Goal: Information Seeking & Learning: Learn about a topic

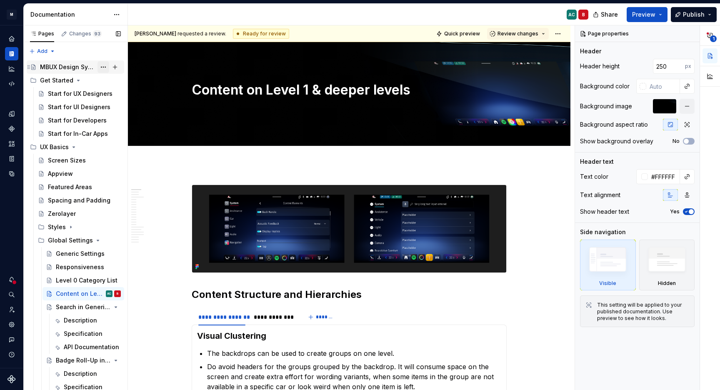
click at [98, 65] on button "Page tree" at bounding box center [103, 67] width 12 height 12
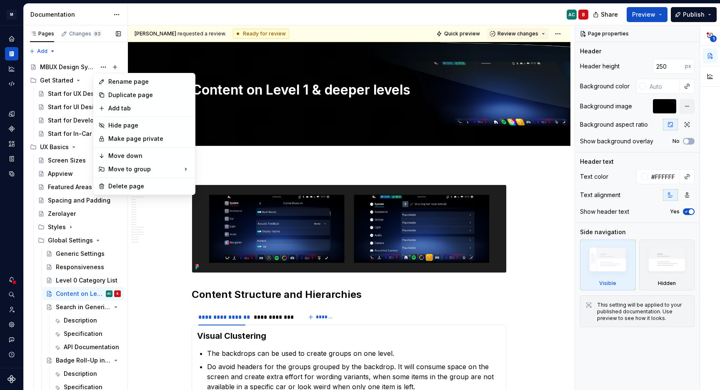
click at [72, 67] on div "Pages Changes 93 Add Accessibility guide for tree Page tree. Navigate the tree …" at bounding box center [75, 209] width 104 height 368
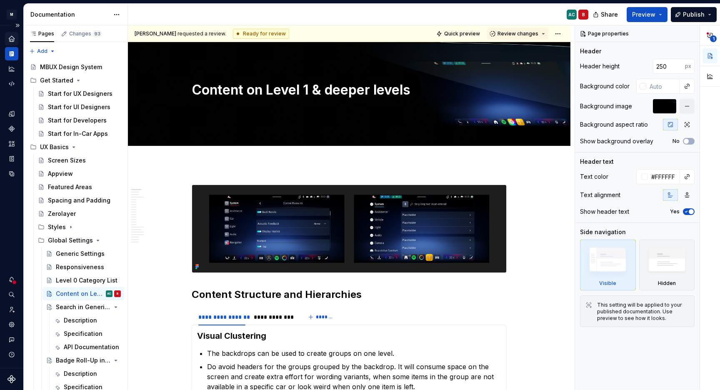
click at [13, 42] on icon "Home" at bounding box center [11, 38] width 7 height 7
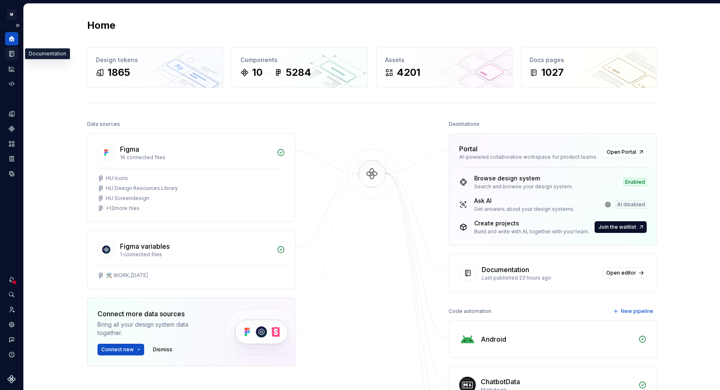
click at [13, 57] on div "Documentation" at bounding box center [11, 53] width 13 height 13
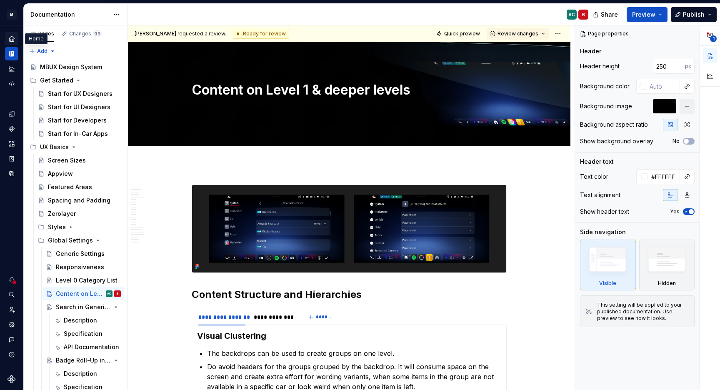
click at [16, 38] on div "Home" at bounding box center [11, 38] width 13 height 13
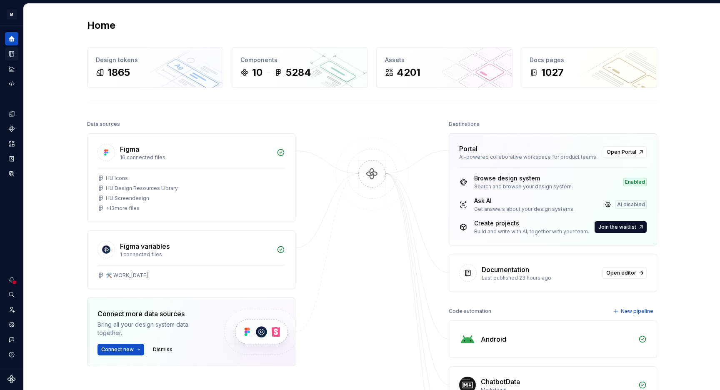
click at [10, 50] on icon "Documentation" at bounding box center [11, 53] width 7 height 7
click at [0, 0] on button "Expand sidebar" at bounding box center [0, 0] width 0 height 0
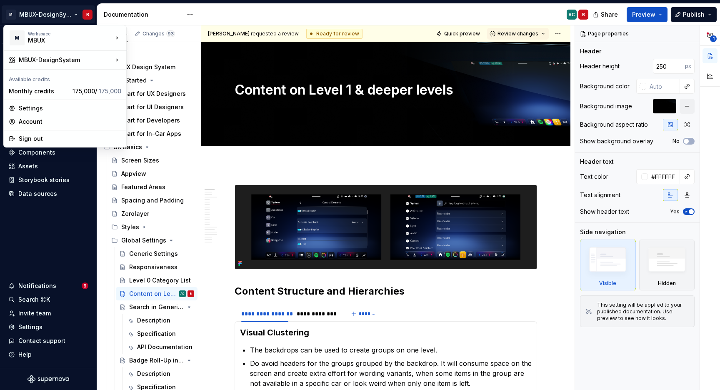
click at [78, 14] on html "M MBUX-DesignSystem B Version Current draft Home Documentation Analytics Code a…" at bounding box center [360, 195] width 720 height 390
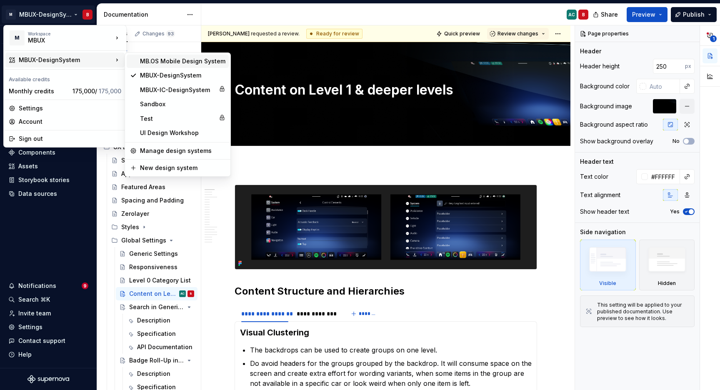
type textarea "*"
click at [186, 62] on div "MB.OS Mobile Design System" at bounding box center [182, 61] width 85 height 8
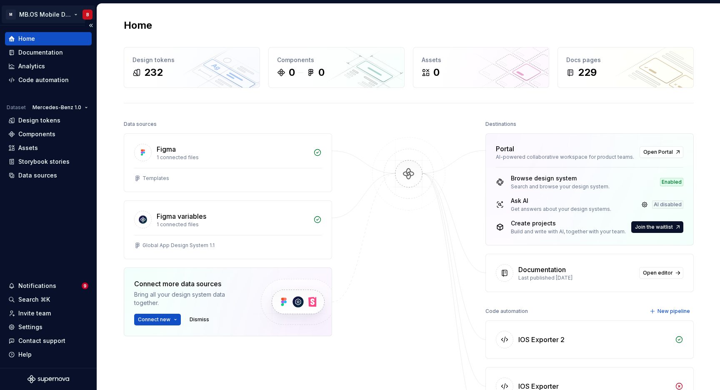
click at [74, 14] on html "M MB.OS Mobile Design System B Home Documentation Analytics Code automation Dat…" at bounding box center [360, 195] width 720 height 390
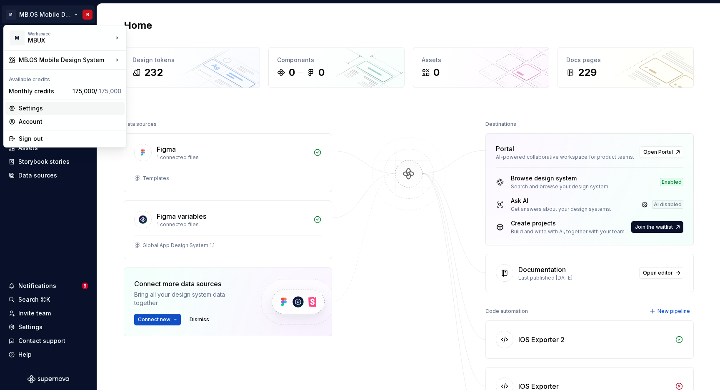
click at [37, 111] on div "Settings" at bounding box center [70, 108] width 102 height 8
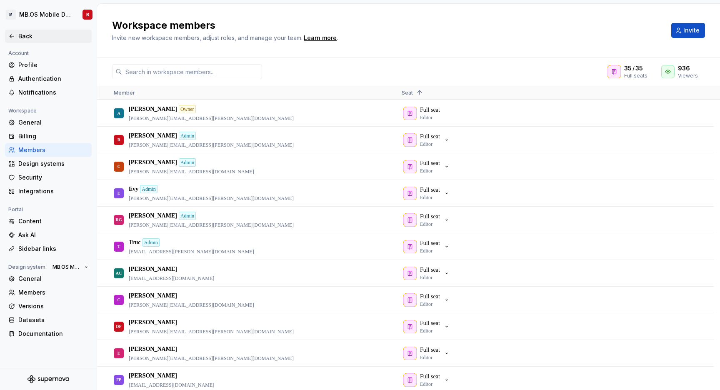
drag, startPoint x: 25, startPoint y: 37, endPoint x: 28, endPoint y: 35, distance: 4.5
click at [25, 37] on div "Back" at bounding box center [53, 36] width 70 height 8
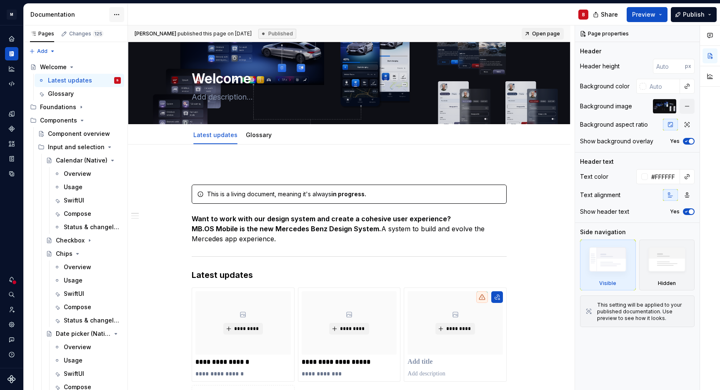
click at [121, 14] on html "M MB.OS Mobile Design System B Dataset Mercedes-Benz 1.0 Documentation B Share …" at bounding box center [360, 195] width 720 height 390
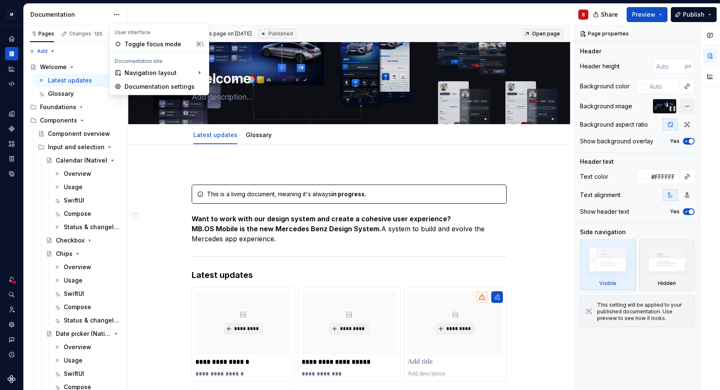
click at [454, 10] on html "M MB.OS Mobile Design System B Dataset Mercedes-Benz 1.0 Documentation B Share …" at bounding box center [360, 195] width 720 height 390
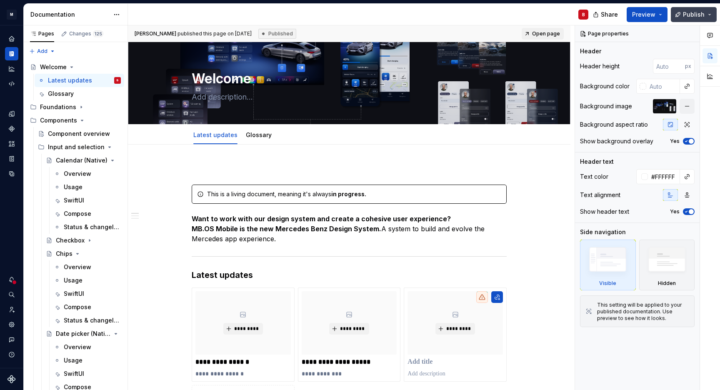
click at [712, 11] on button "Publish" at bounding box center [693, 14] width 46 height 15
click at [481, 20] on div "B" at bounding box center [361, 15] width 467 height 22
click at [16, 37] on div "Home" at bounding box center [11, 38] width 13 height 13
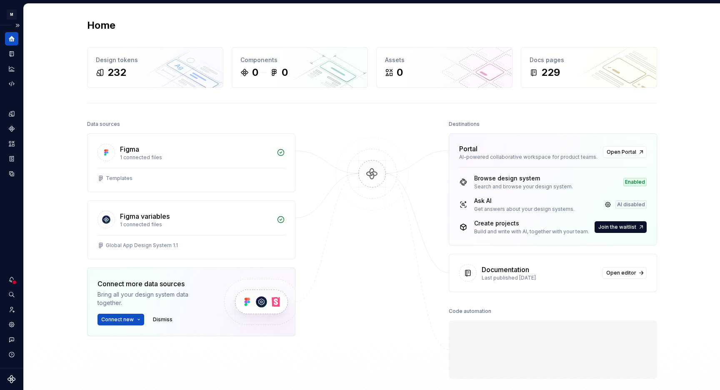
click at [14, 280] on div at bounding box center [14, 281] width 5 height 5
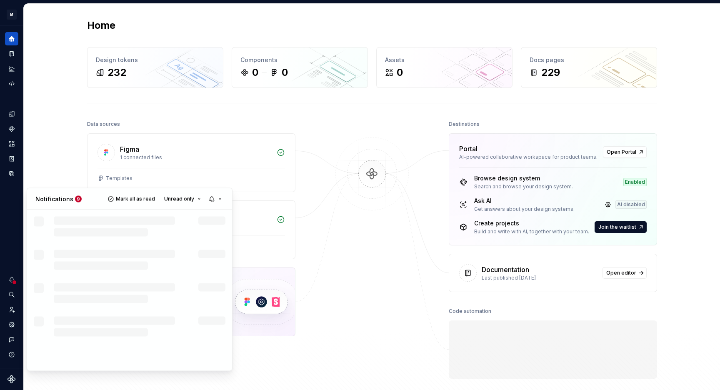
click at [14, 310] on html "M MB.OS Mobile Design System B Dataset Mercedes-Benz 1.0 Home Design tokens 232…" at bounding box center [360, 195] width 720 height 390
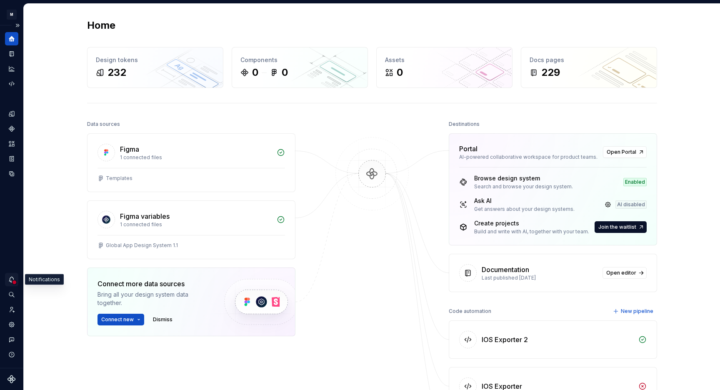
click at [12, 276] on icon "Notifications" at bounding box center [11, 279] width 7 height 7
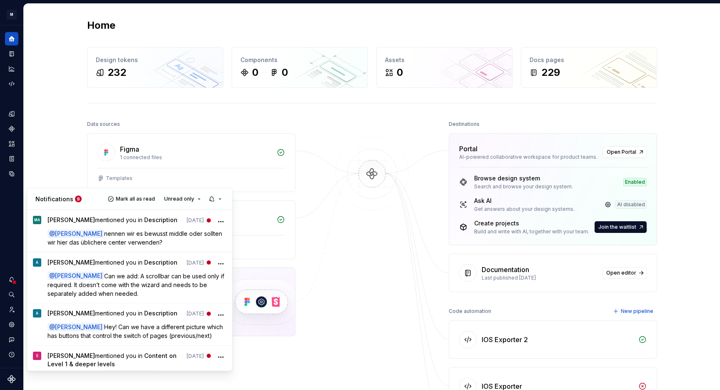
click at [14, 224] on html "M MB.OS Mobile Design System B Dataset Mercedes-Benz 1.0 Home Design tokens 232…" at bounding box center [360, 195] width 720 height 390
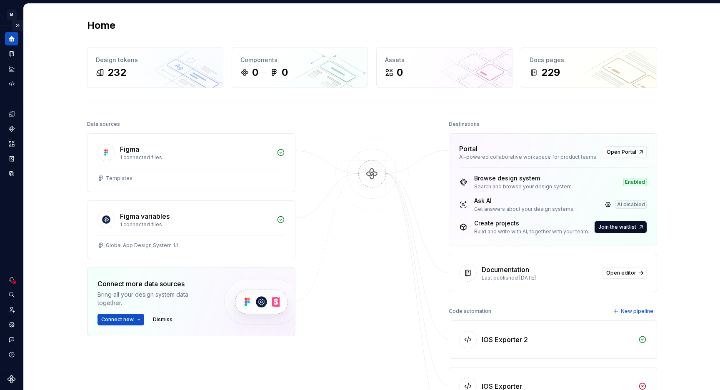
click at [16, 24] on button "Expand sidebar" at bounding box center [18, 26] width 12 height 12
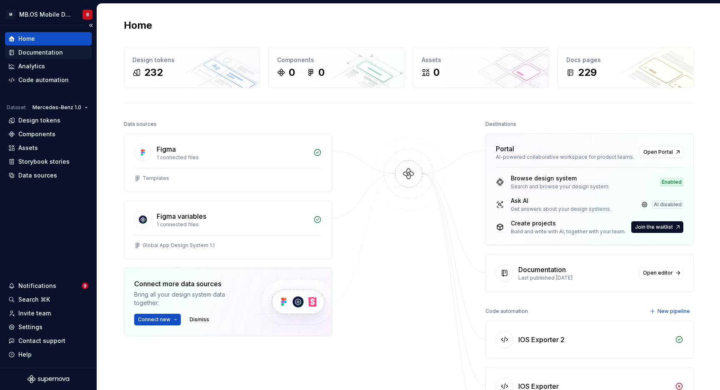
click at [47, 54] on div "Documentation" at bounding box center [40, 52] width 45 height 8
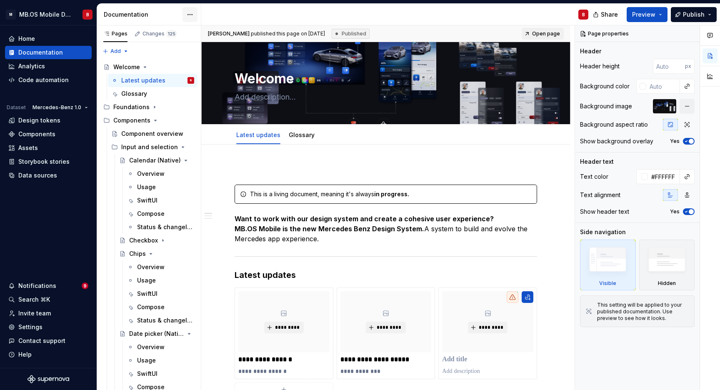
click at [192, 13] on html "M MB.OS Mobile Design System B Home Documentation Analytics Code automation Dat…" at bounding box center [360, 195] width 720 height 390
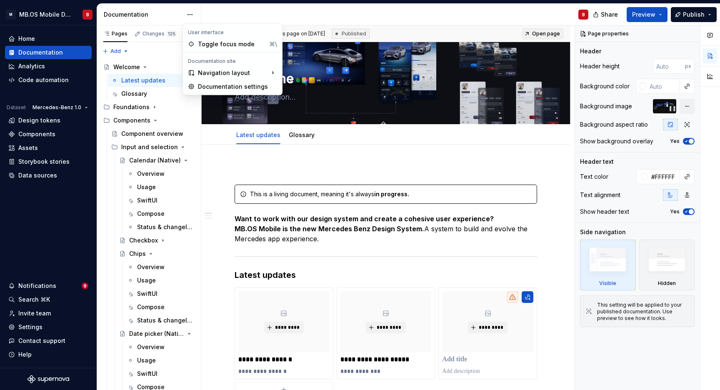
click at [34, 240] on html "M MB.OS Mobile Design System B Home Documentation Analytics Code automation Dat…" at bounding box center [360, 195] width 720 height 390
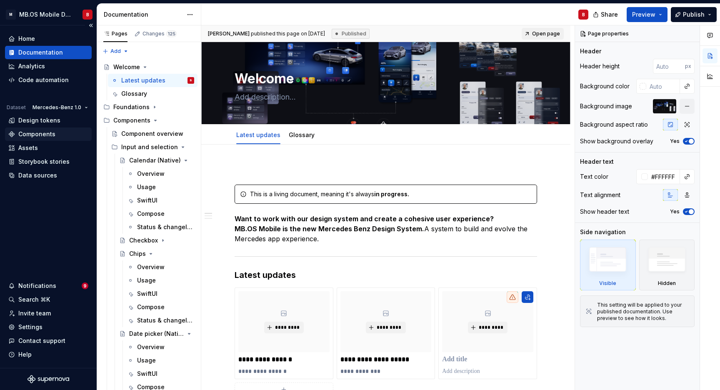
click at [42, 133] on div "Components" at bounding box center [36, 134] width 37 height 8
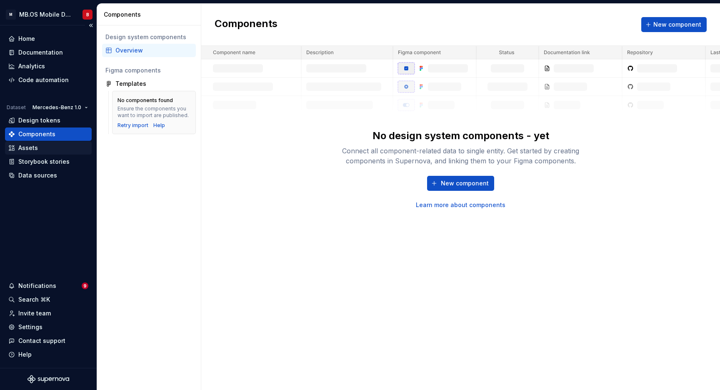
click at [34, 148] on div "Assets" at bounding box center [28, 148] width 20 height 8
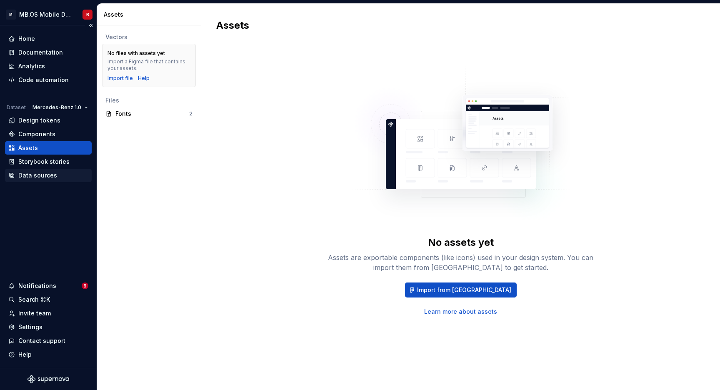
click at [37, 175] on div "Data sources" at bounding box center [37, 175] width 39 height 8
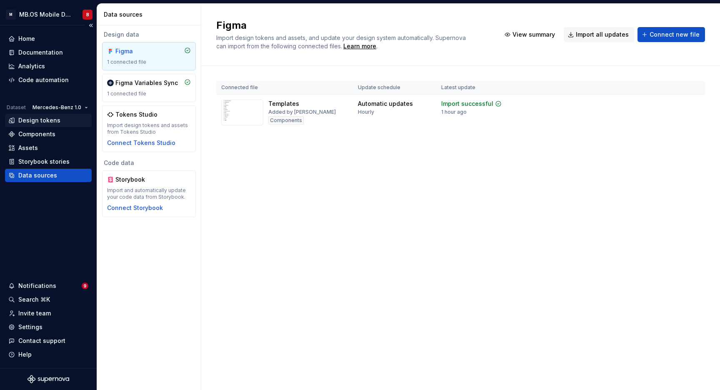
click at [45, 125] on div "Design tokens" at bounding box center [39, 120] width 42 height 8
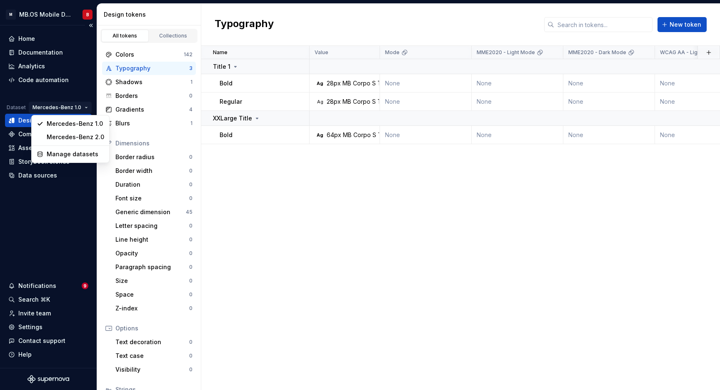
click at [86, 106] on html "M MB.OS Mobile Design System B Home Documentation Analytics Code automation Dat…" at bounding box center [360, 195] width 720 height 390
click at [67, 209] on html "M MB.OS Mobile Design System B Home Documentation Analytics Code automation Dat…" at bounding box center [360, 195] width 720 height 390
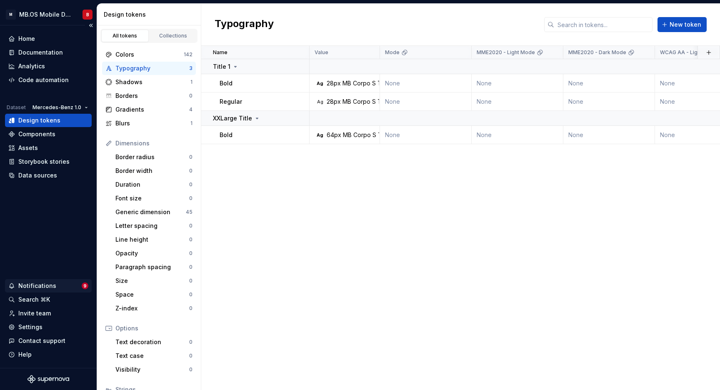
click at [47, 287] on div "Notifications" at bounding box center [37, 286] width 38 height 8
click at [47, 226] on html "M MB.OS Mobile Design System B Home Documentation Analytics Code automation Dat…" at bounding box center [360, 195] width 720 height 390
click at [43, 328] on div "Settings" at bounding box center [48, 327] width 80 height 8
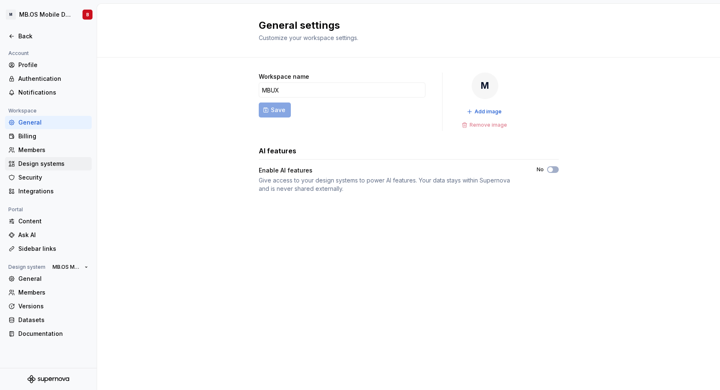
click at [50, 167] on div "Design systems" at bounding box center [53, 164] width 70 height 8
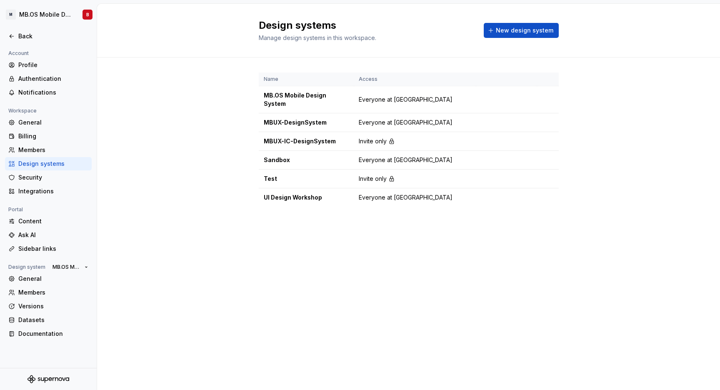
click at [175, 95] on div "Name Access MB.OS Mobile Design System Everyone at MBUX MBUX-DesignSystem Every…" at bounding box center [408, 147] width 623 height 181
click at [292, 96] on div "MB.OS Mobile Design System" at bounding box center [306, 99] width 85 height 17
click at [239, 89] on div "Name Access MB.OS Mobile Design System Everyone at MBUX MBUX-DesignSystem Every…" at bounding box center [408, 147] width 623 height 181
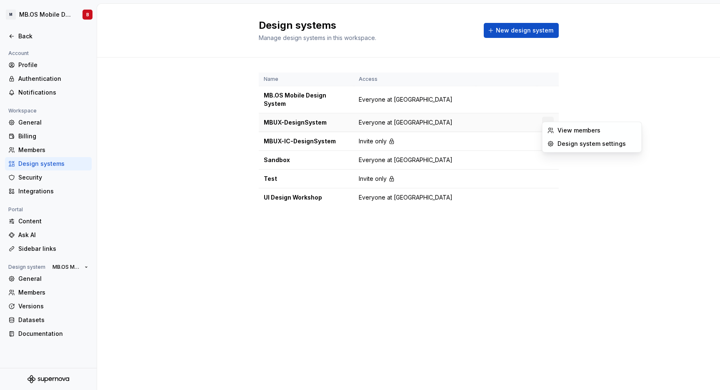
click at [551, 115] on html "M MB.OS Mobile Design System B Back Account Profile Authentication Notification…" at bounding box center [360, 195] width 720 height 390
click at [567, 92] on html "M MB.OS Mobile Design System B Back Account Profile Authentication Notification…" at bounding box center [360, 195] width 720 height 390
click at [546, 95] on html "M MB.OS Mobile Design System B Back Account Profile Authentication Notification…" at bounding box center [360, 195] width 720 height 390
click at [600, 126] on div "Design system settings" at bounding box center [596, 125] width 79 height 8
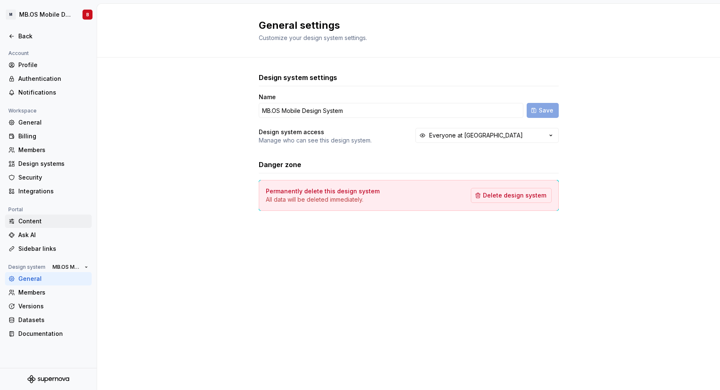
click at [38, 221] on div "Content" at bounding box center [53, 221] width 70 height 8
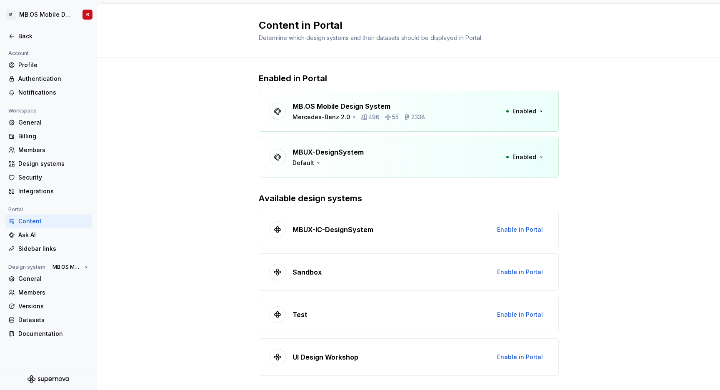
click at [224, 174] on div "Enabled in Portal MB.OS Mobile Design System Mercedes-Benz 2.0 496 55 2338 Enab…" at bounding box center [408, 232] width 623 height 350
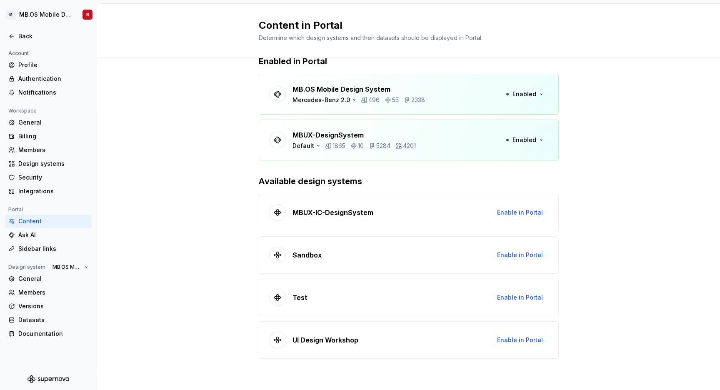
scroll to position [17, 0]
click at [358, 85] on p "MB.OS Mobile Design System" at bounding box center [358, 89] width 132 height 10
click at [466, 90] on div "MB.OS Mobile Design System Mercedes-Benz 2.0 496 55 2338 Enabled" at bounding box center [409, 93] width 300 height 41
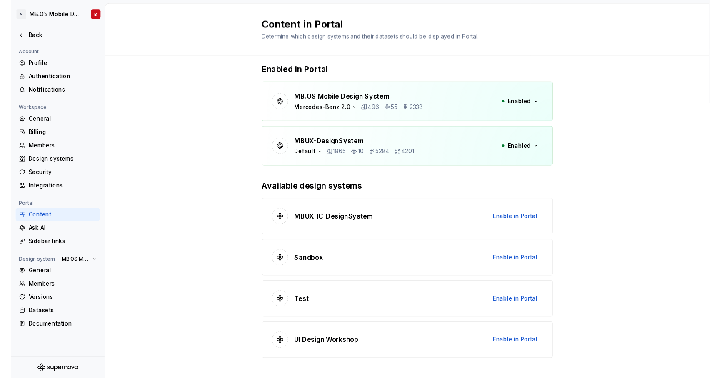
scroll to position [0, 0]
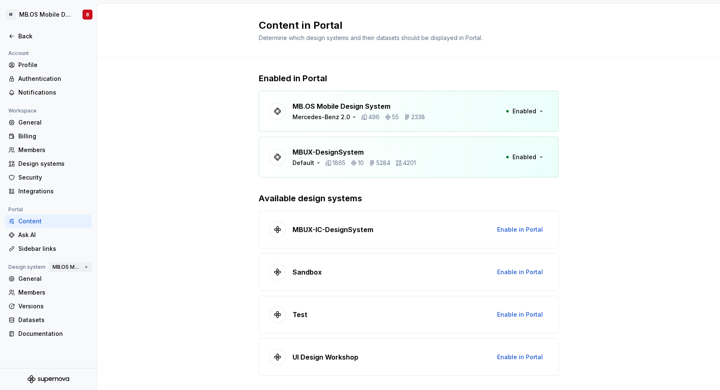
click at [75, 267] on span "MB.OS Mobile Design System" at bounding box center [66, 267] width 29 height 7
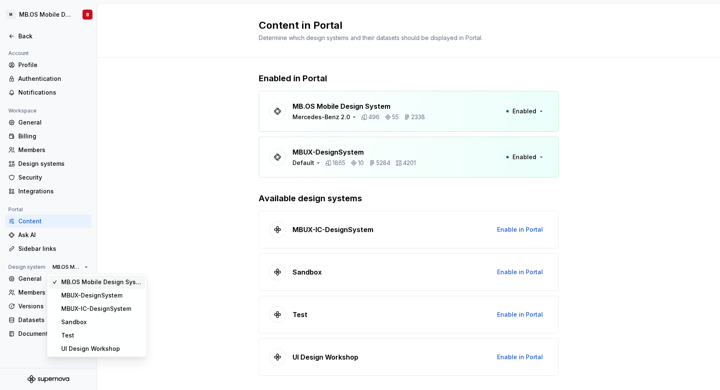
click at [201, 223] on div "Enabled in Portal MB.OS Mobile Design System Mercedes-Benz 2.0 496 55 2338 Enab…" at bounding box center [408, 232] width 623 height 350
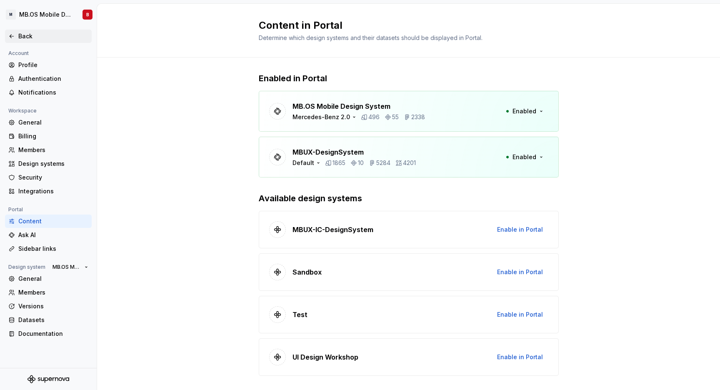
click at [29, 37] on div "Back" at bounding box center [53, 36] width 70 height 8
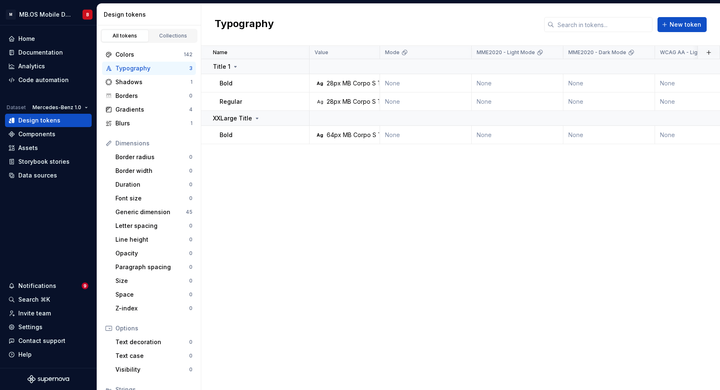
click at [281, 207] on div "Name Value Mode MME2020 - Light Mode MME2020 - Dark Mode WCAG AA - Light Mode W…" at bounding box center [460, 218] width 518 height 344
click at [76, 13] on html "M MB.OS Mobile Design System B Home Documentation Analytics Code automation Dat…" at bounding box center [360, 195] width 720 height 390
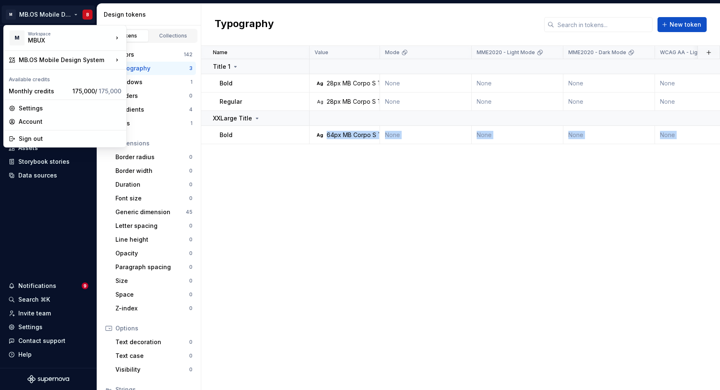
click at [323, 201] on html "M MB.OS Mobile Design System B Home Documentation Analytics Code automation Dat…" at bounding box center [360, 195] width 720 height 390
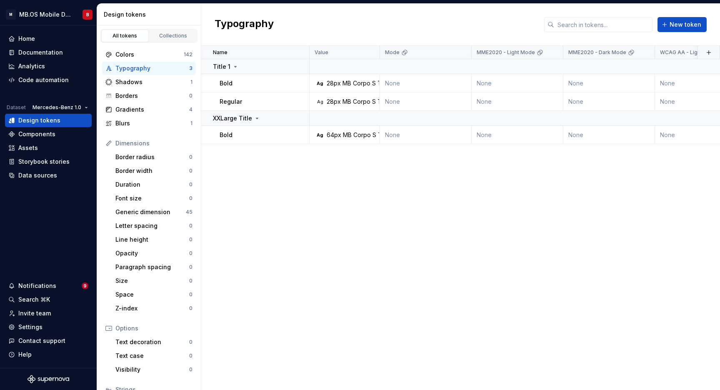
click at [424, 315] on div "Name Value Mode MME2020 - Light Mode MME2020 - Dark Mode WCAG AA - Light Mode W…" at bounding box center [460, 218] width 518 height 344
click at [27, 38] on div "Home" at bounding box center [26, 39] width 17 height 8
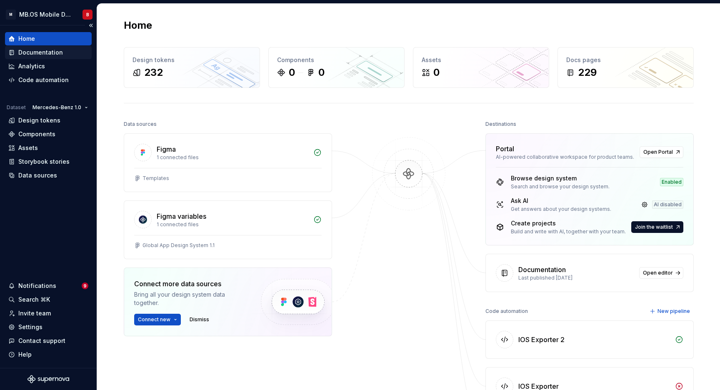
click at [37, 50] on div "Documentation" at bounding box center [40, 52] width 45 height 8
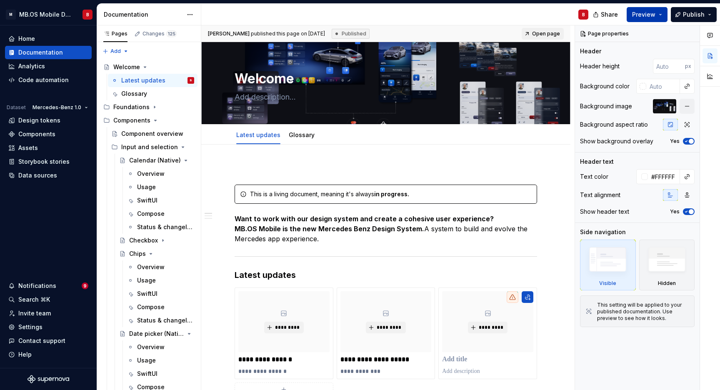
click at [663, 14] on button "Preview" at bounding box center [646, 14] width 41 height 15
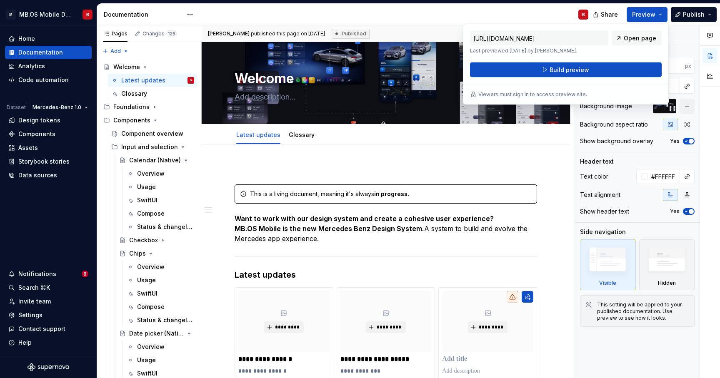
type textarea "*"
